Goal: Navigation & Orientation: Find specific page/section

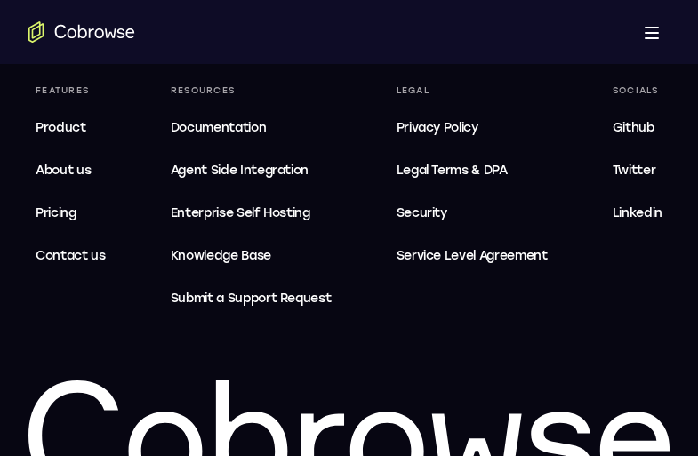
scroll to position [5774, 0]
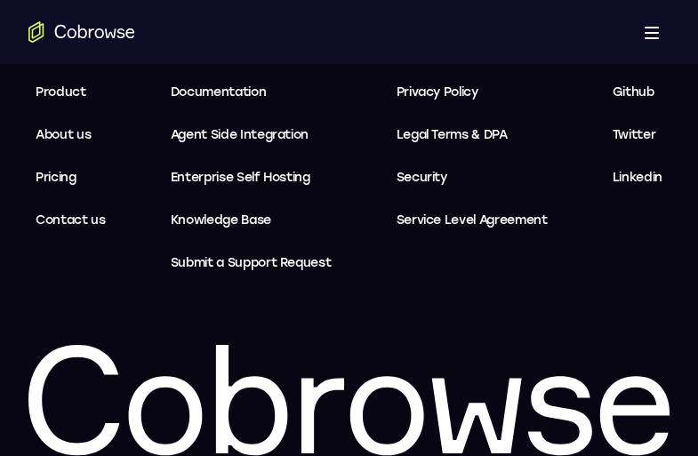
click at [473, 210] on span "Service Level Agreement" at bounding box center [472, 220] width 151 height 21
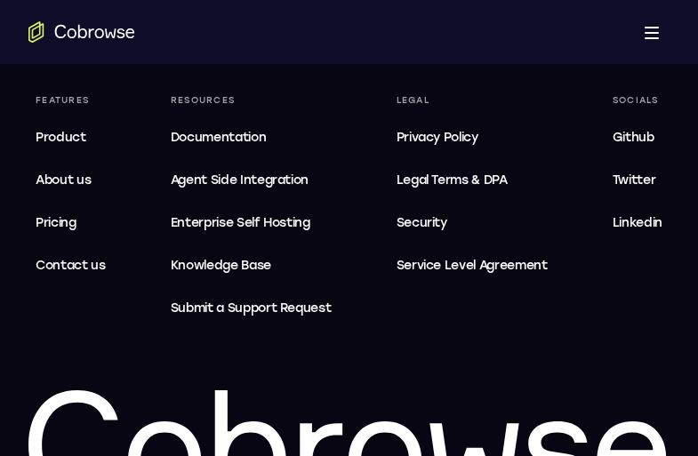
scroll to position [3461, 0]
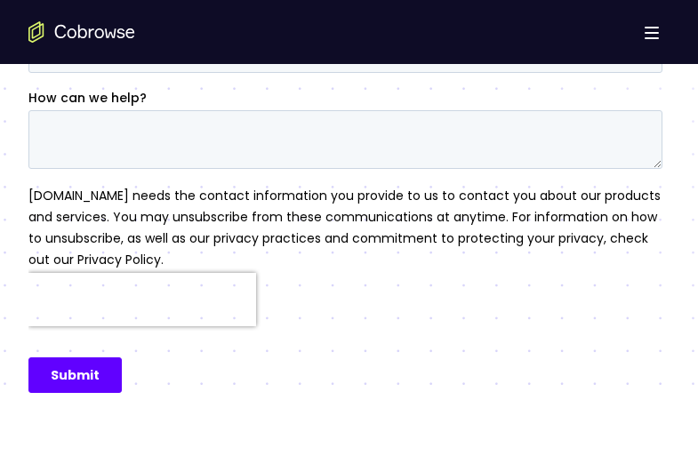
scroll to position [1180, 0]
